Goal: Find specific page/section: Find specific page/section

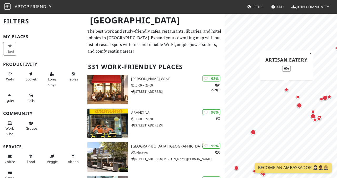
click at [287, 90] on div "Map marker" at bounding box center [287, 90] width 4 height 4
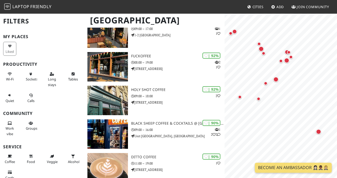
scroll to position [260, 0]
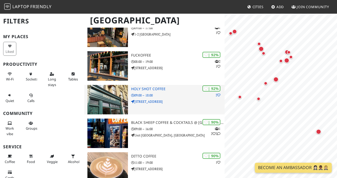
click at [151, 89] on h3 "Holy Shot Coffee" at bounding box center [178, 89] width 94 height 4
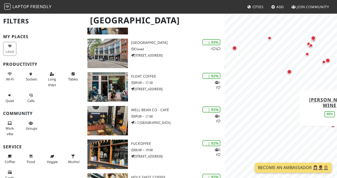
scroll to position [3389, 0]
